Goal: Task Accomplishment & Management: Manage account settings

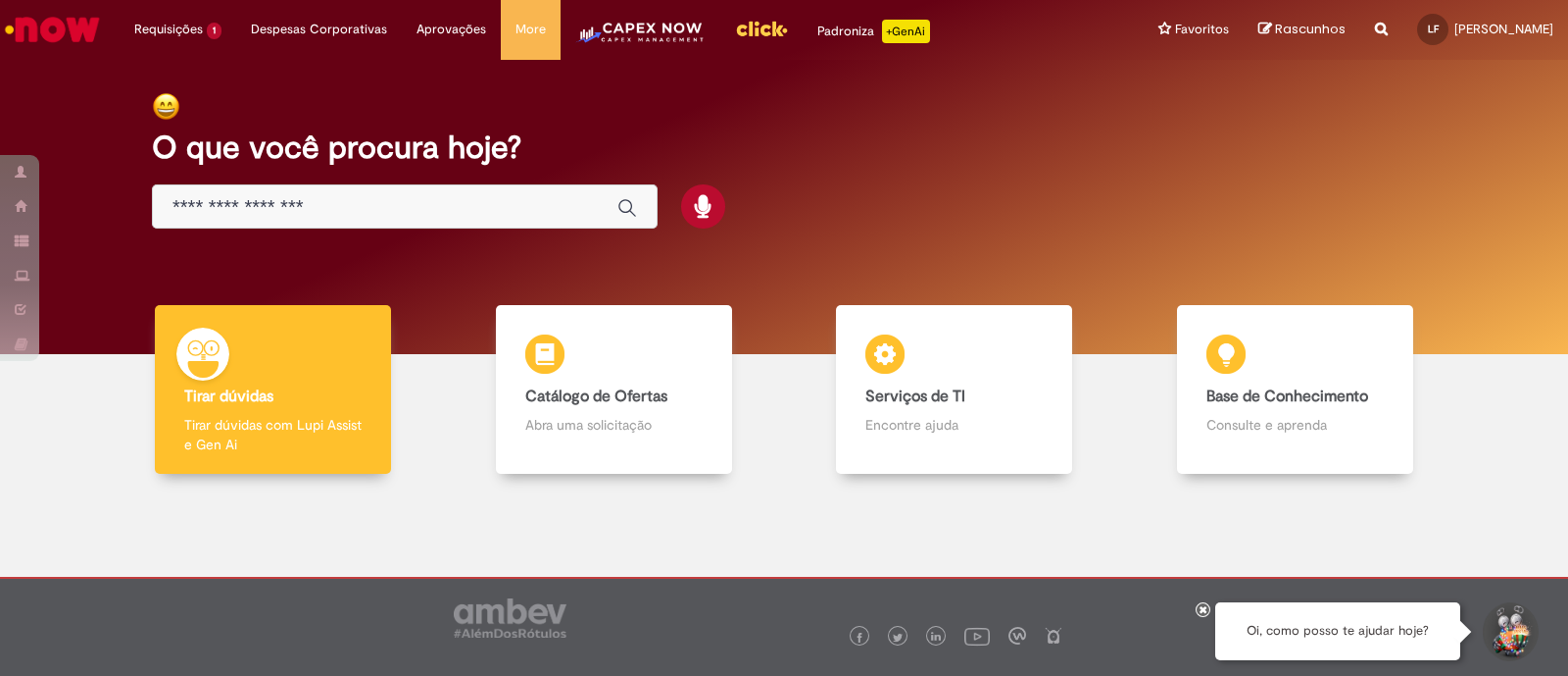
click at [616, 33] on img "Menu Cabeçalho" at bounding box center [640, 39] width 130 height 39
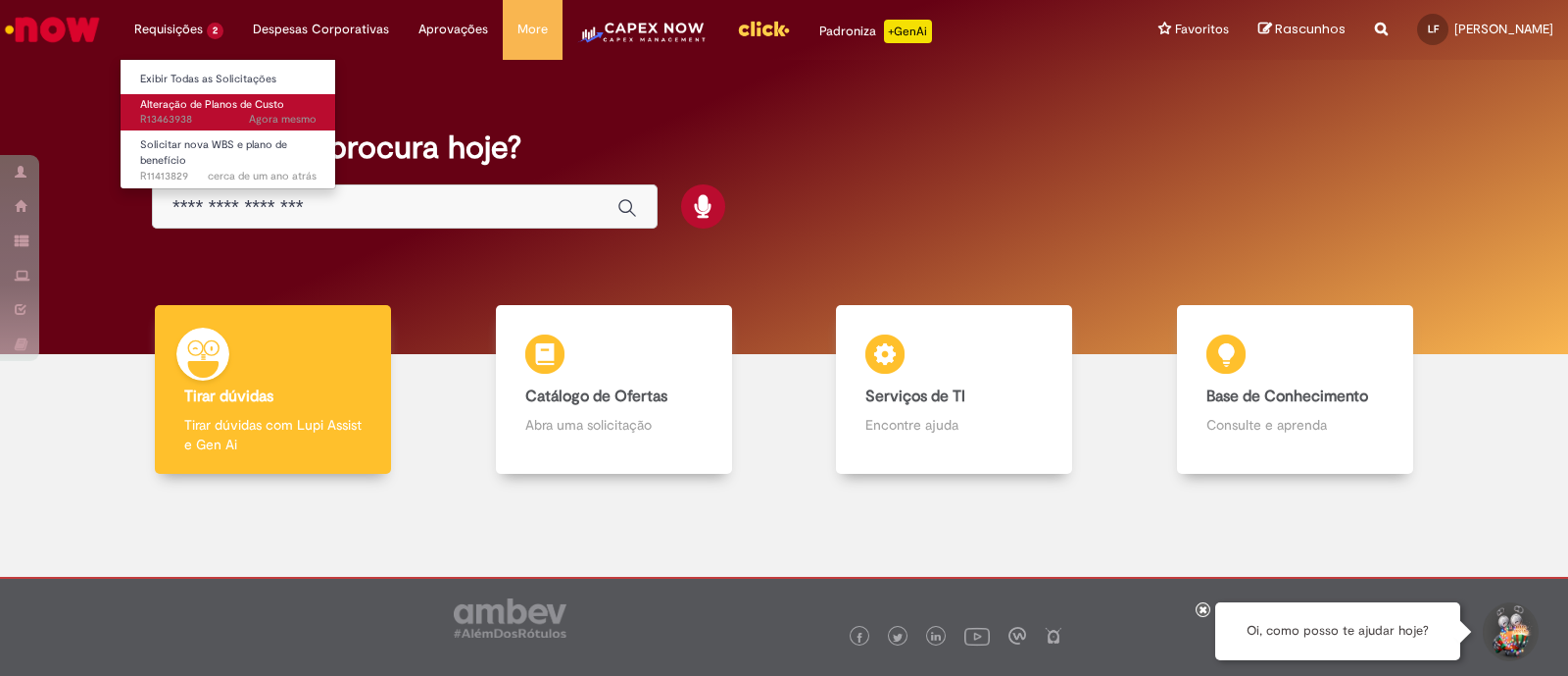
click at [231, 110] on span "Alteração de Planos de Custo" at bounding box center [212, 104] width 144 height 15
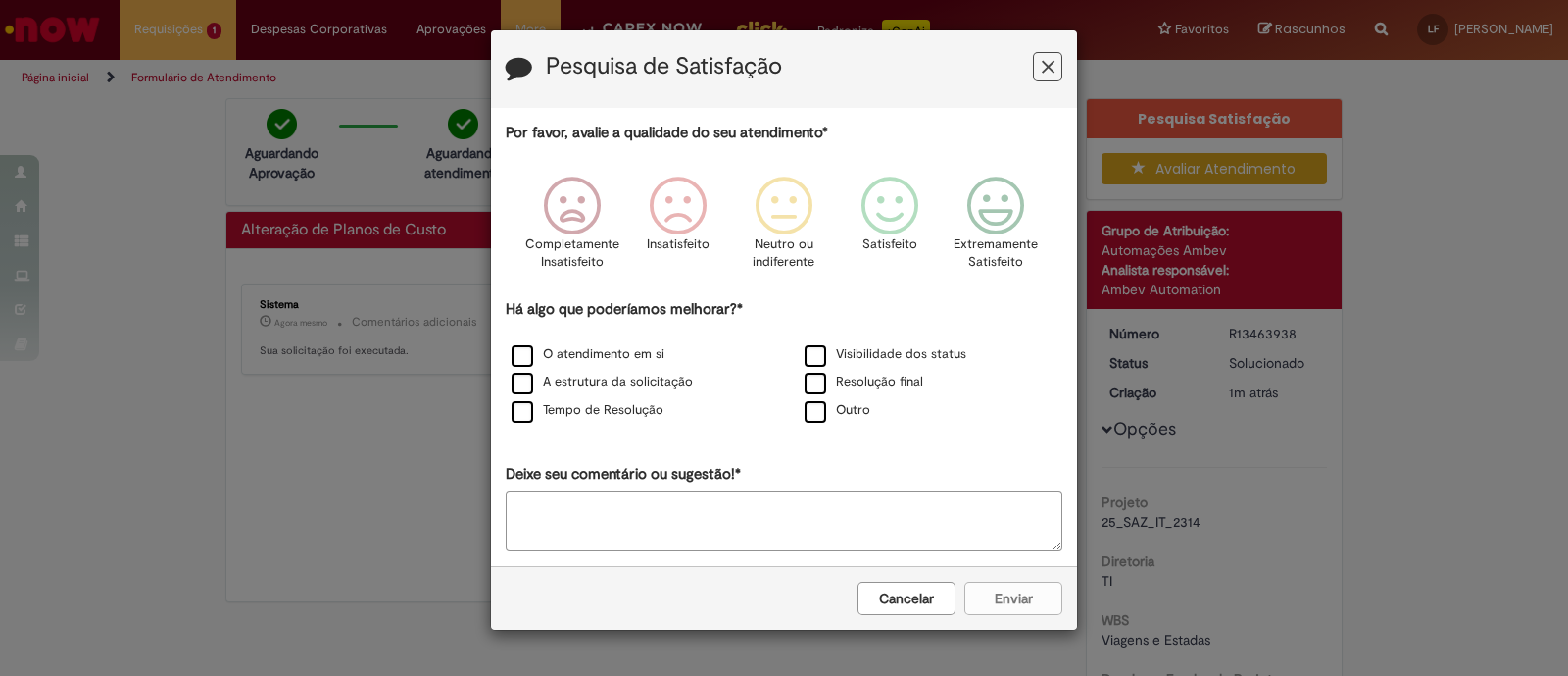
click at [1056, 61] on button "Feedback" at bounding box center [1048, 67] width 30 height 30
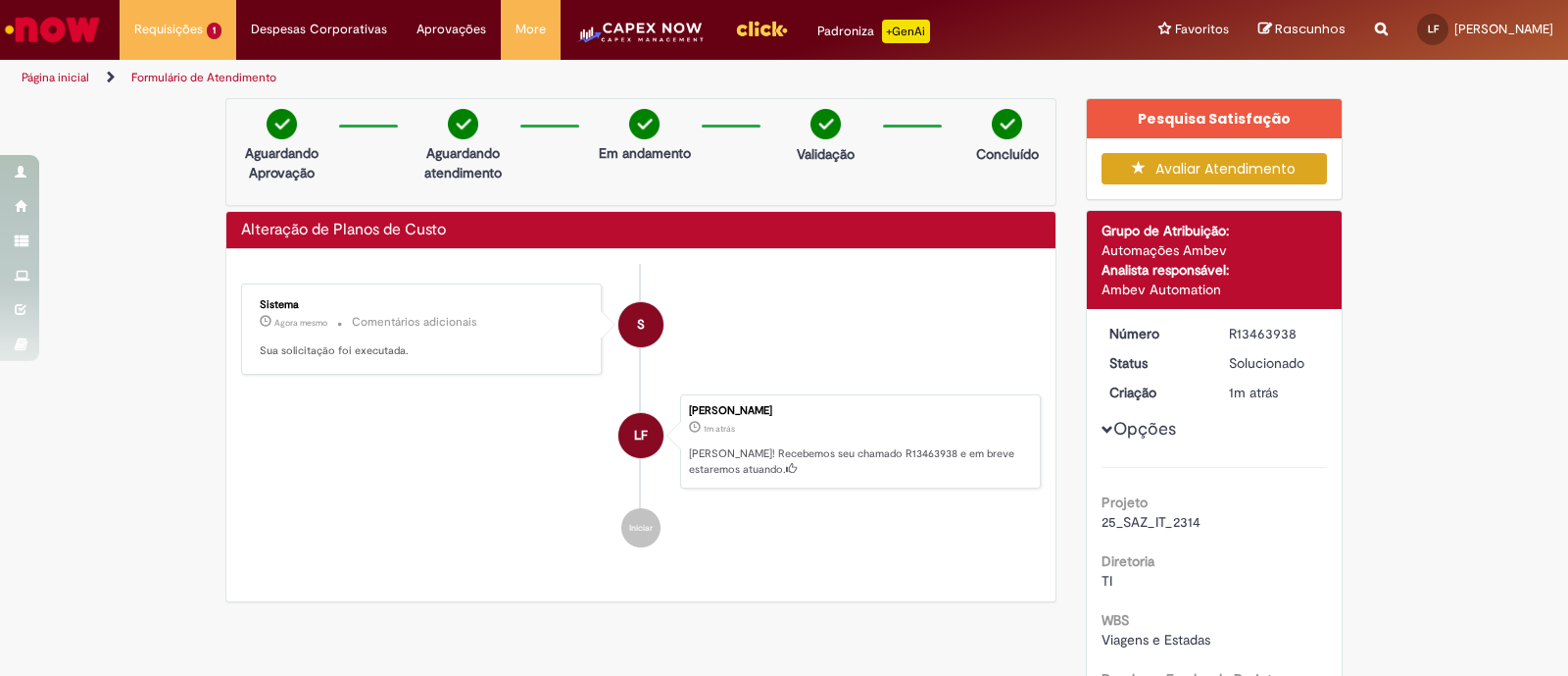
click at [585, 46] on img "Menu Cabeçalho" at bounding box center [640, 39] width 130 height 39
click at [631, 46] on img "Menu Cabeçalho" at bounding box center [642, 39] width 130 height 39
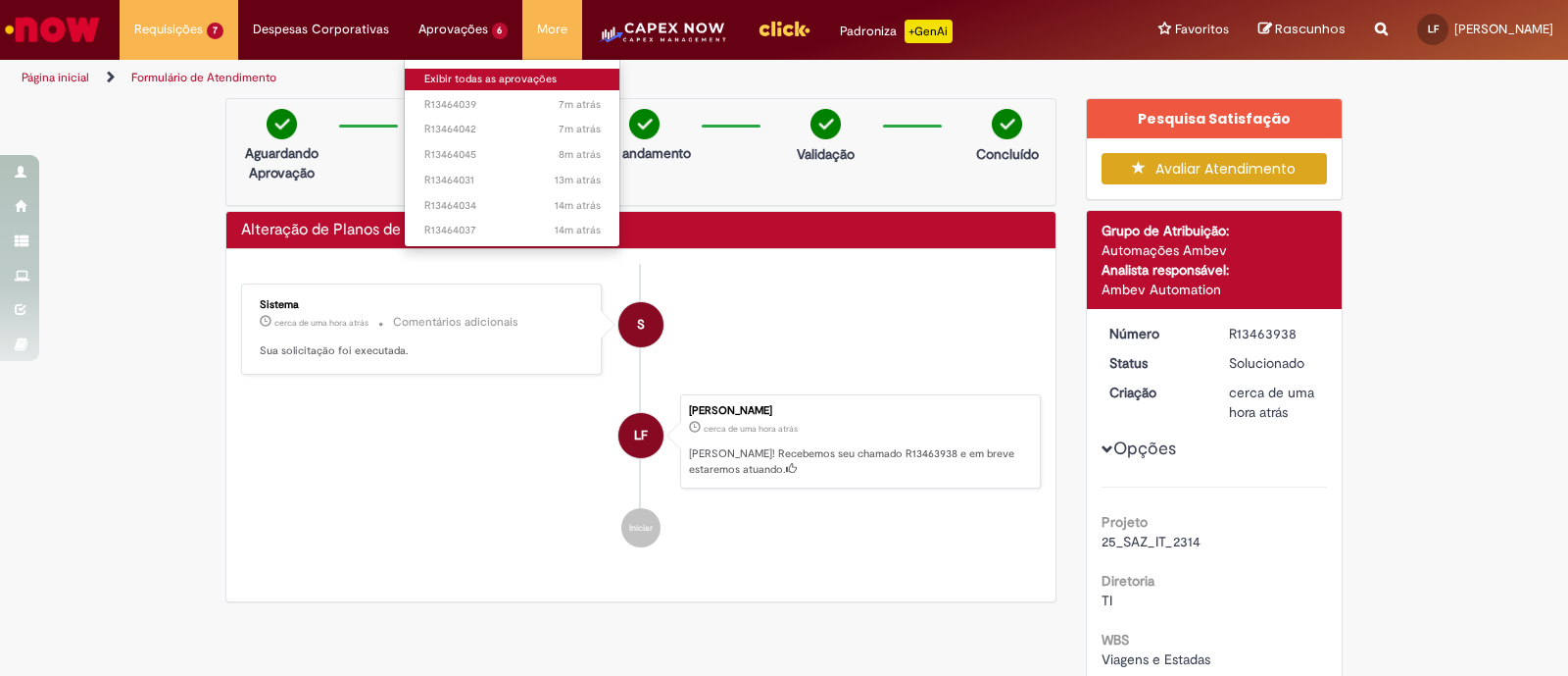
click at [446, 77] on link "Exibir todas as aprovações" at bounding box center [512, 80] width 216 height 22
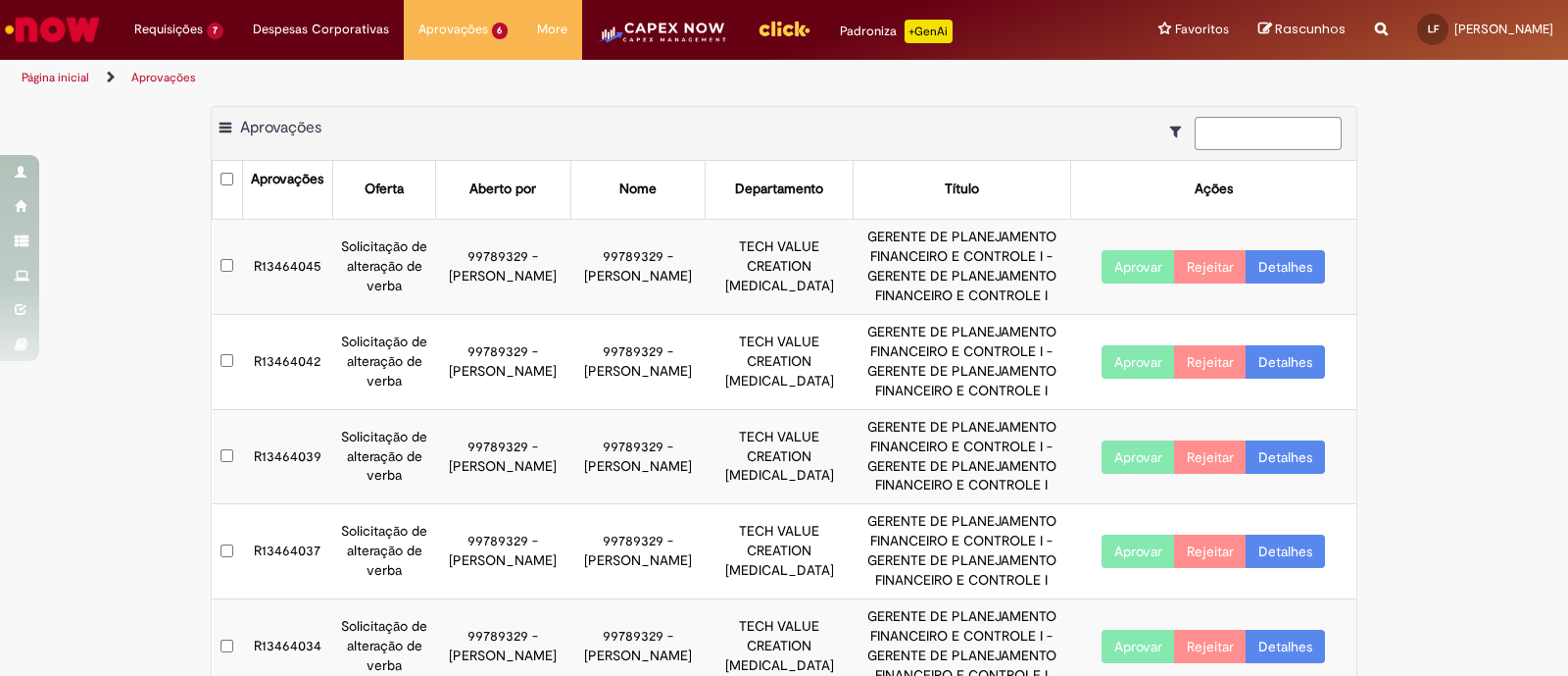
click at [1111, 260] on button "Aprovar" at bounding box center [1138, 266] width 74 height 34
click at [1125, 348] on button "Aprovar" at bounding box center [1138, 362] width 74 height 34
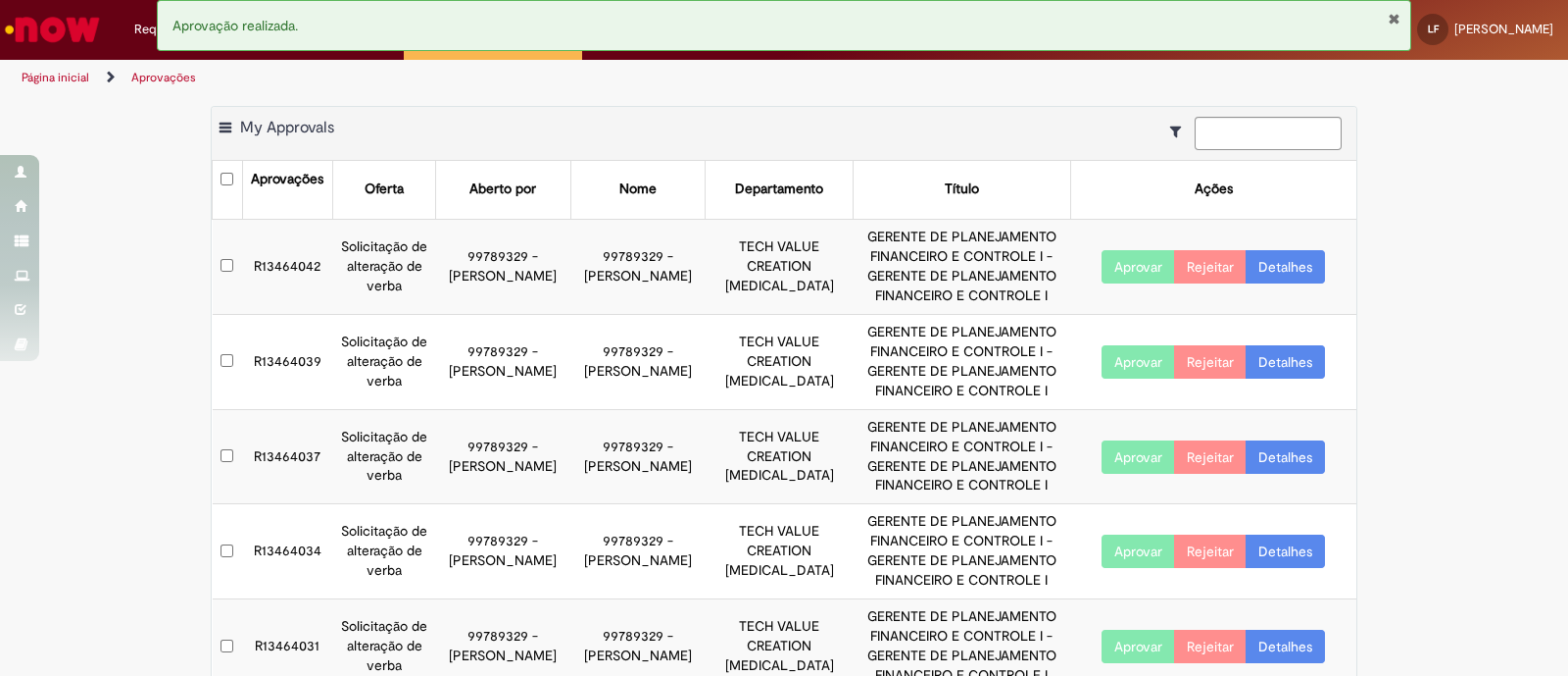
click at [1110, 555] on button "Aprovar" at bounding box center [1138, 552] width 74 height 34
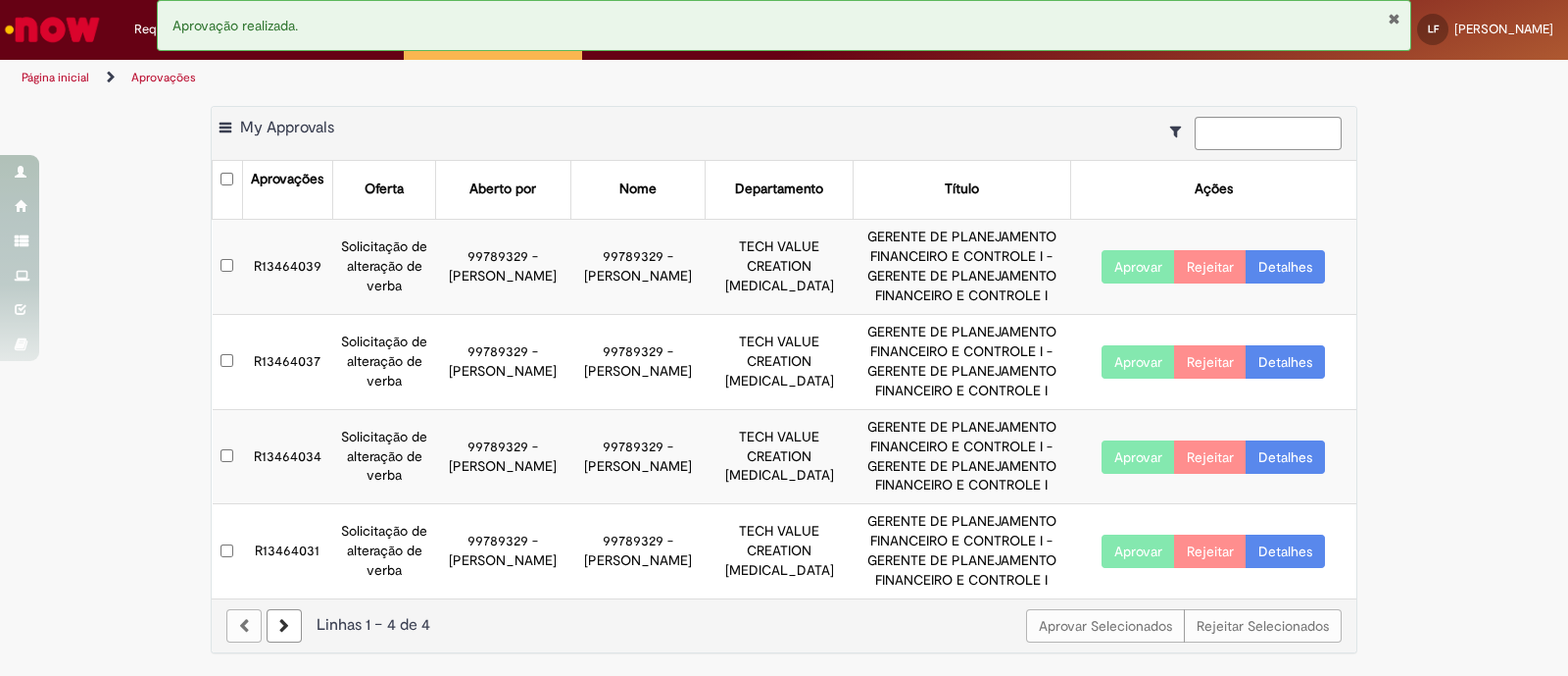
drag, startPoint x: 1567, startPoint y: 349, endPoint x: 1567, endPoint y: 458, distance: 109.0
click at [1567, 458] on div "Exportar como PDF Exportar como Excel Exportar como CSV My Approvals Aprovações…" at bounding box center [784, 389] width 1568 height 567
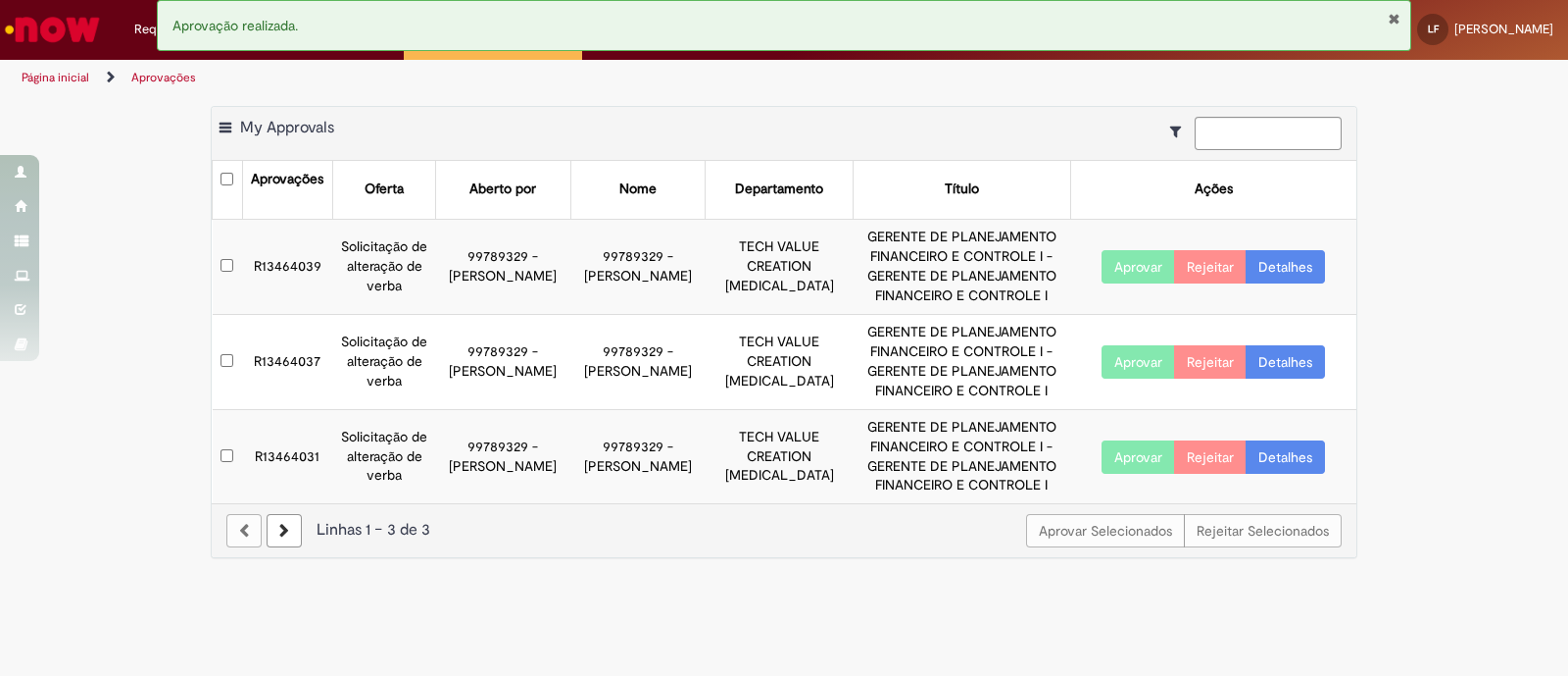
click at [1132, 457] on button "Aprovar" at bounding box center [1138, 457] width 74 height 34
click at [1132, 365] on button "Aprovar" at bounding box center [1138, 362] width 74 height 34
click at [1140, 276] on button "Aprovar" at bounding box center [1138, 266] width 74 height 34
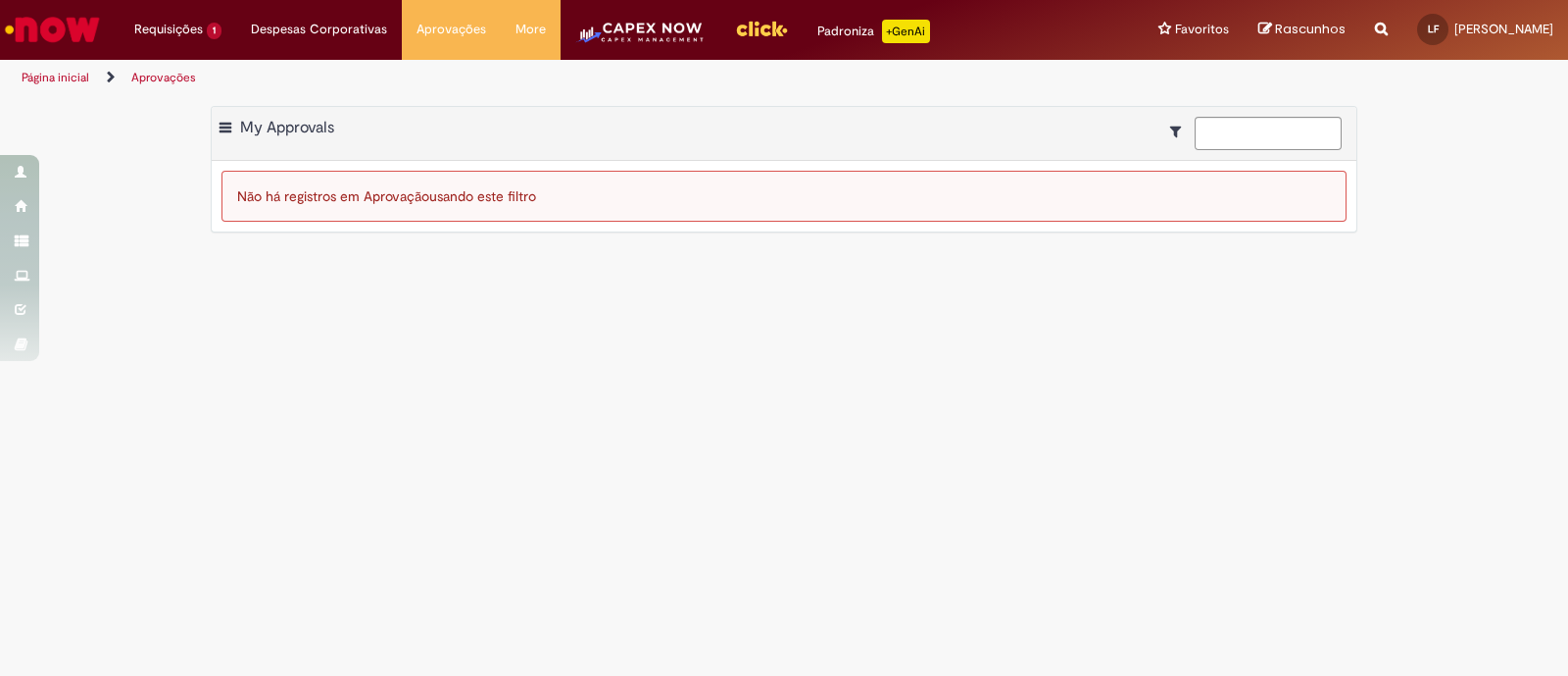
click at [607, 27] on img "Menu Cabeçalho" at bounding box center [640, 39] width 130 height 39
